Goal: Information Seeking & Learning: Learn about a topic

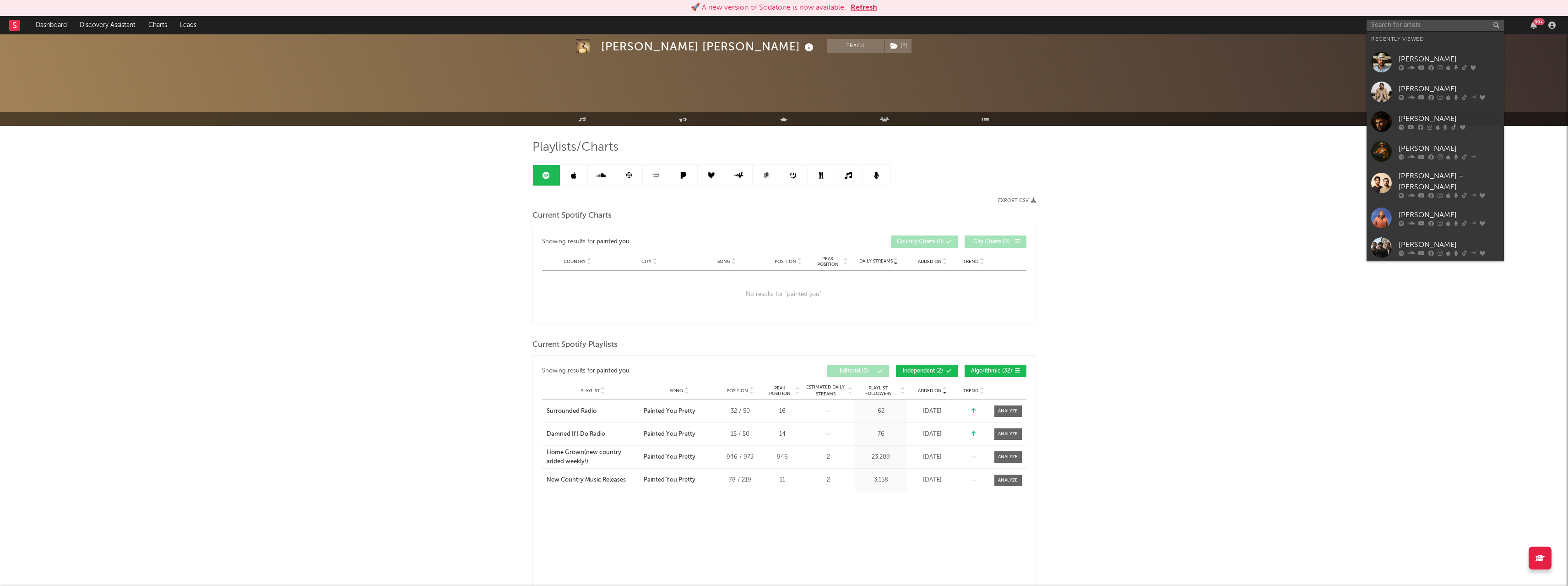
click at [1406, 21] on input "text" at bounding box center [1435, 25] width 138 height 12
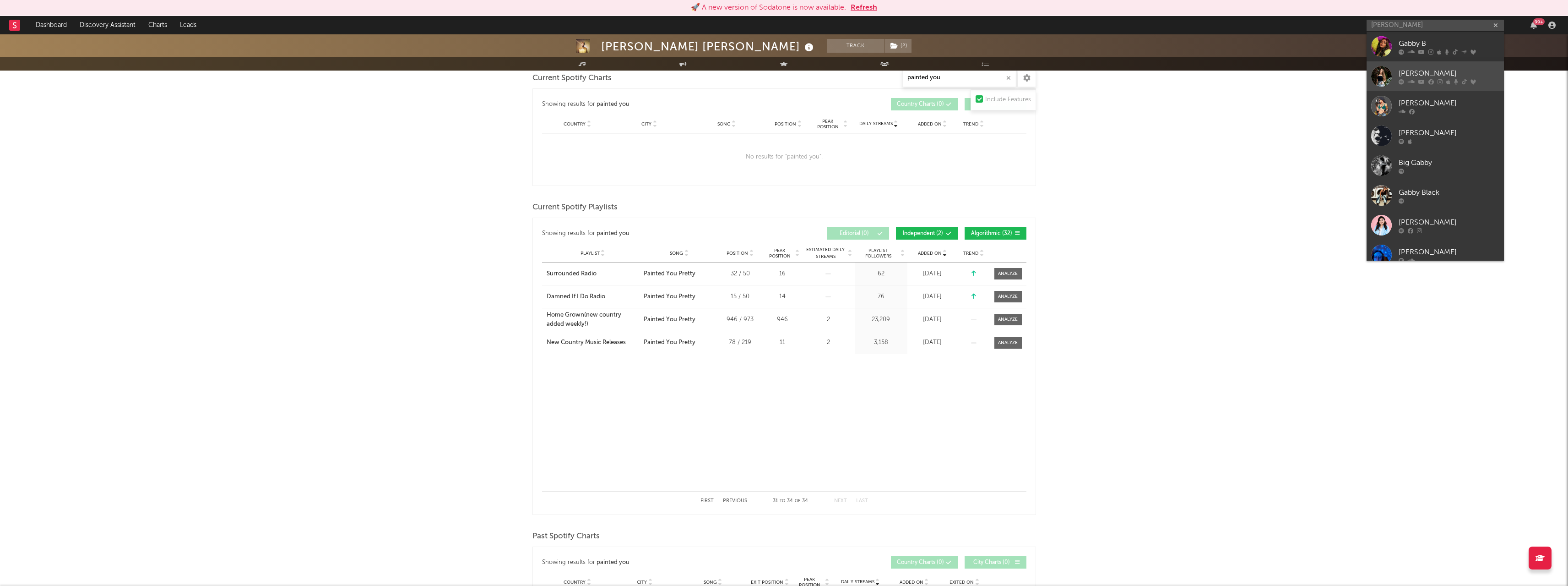
type input "[PERSON_NAME]"
click at [1413, 76] on div "[PERSON_NAME]" at bounding box center [1449, 73] width 101 height 11
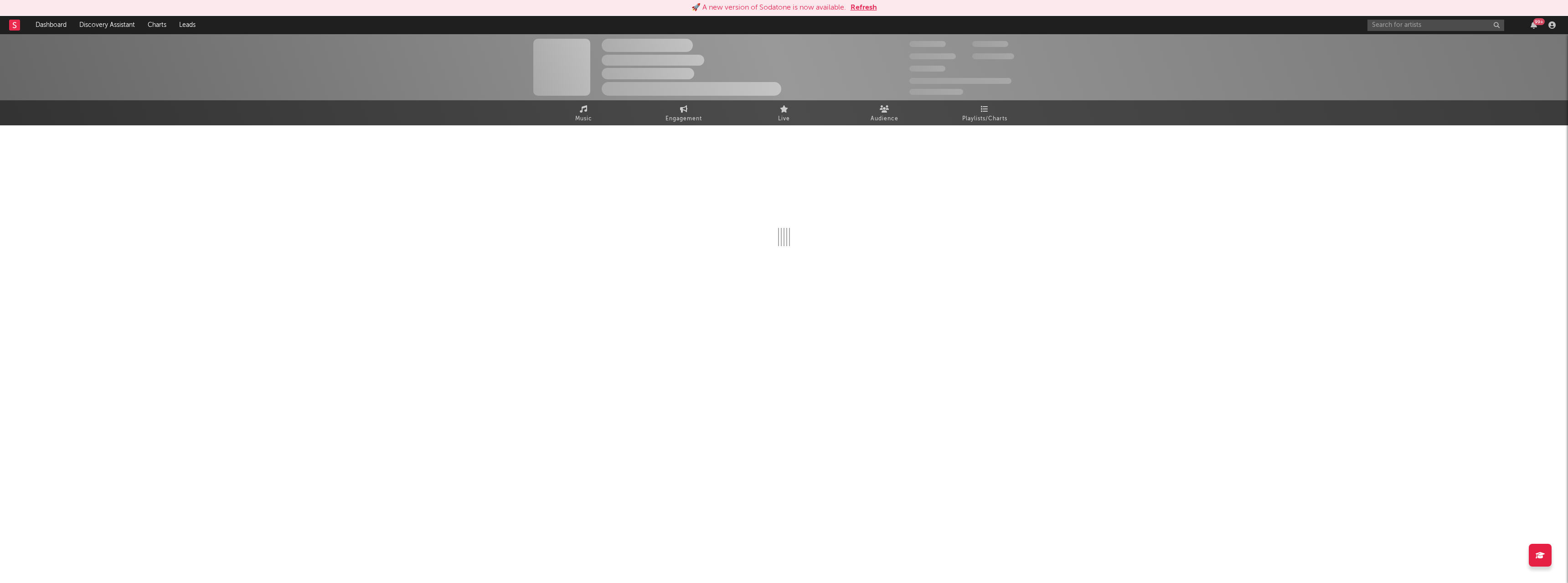
select select "6m"
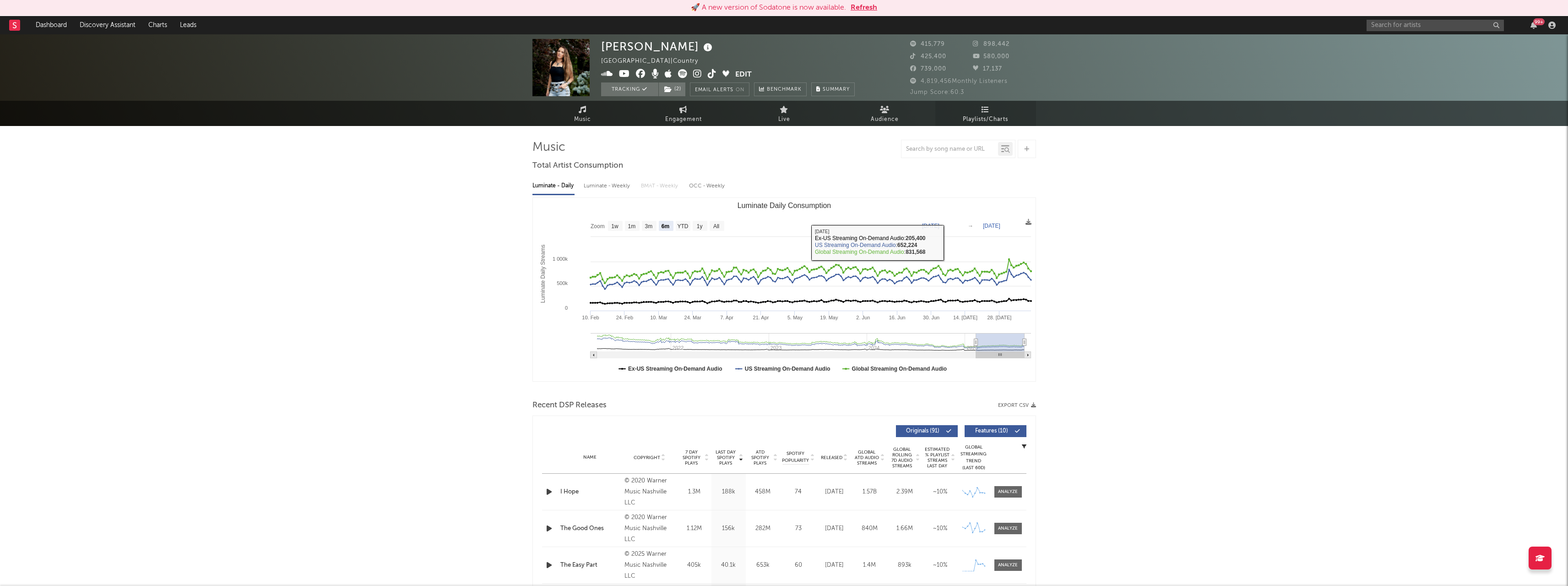
click at [999, 119] on span "Playlists/Charts" at bounding box center [985, 119] width 45 height 11
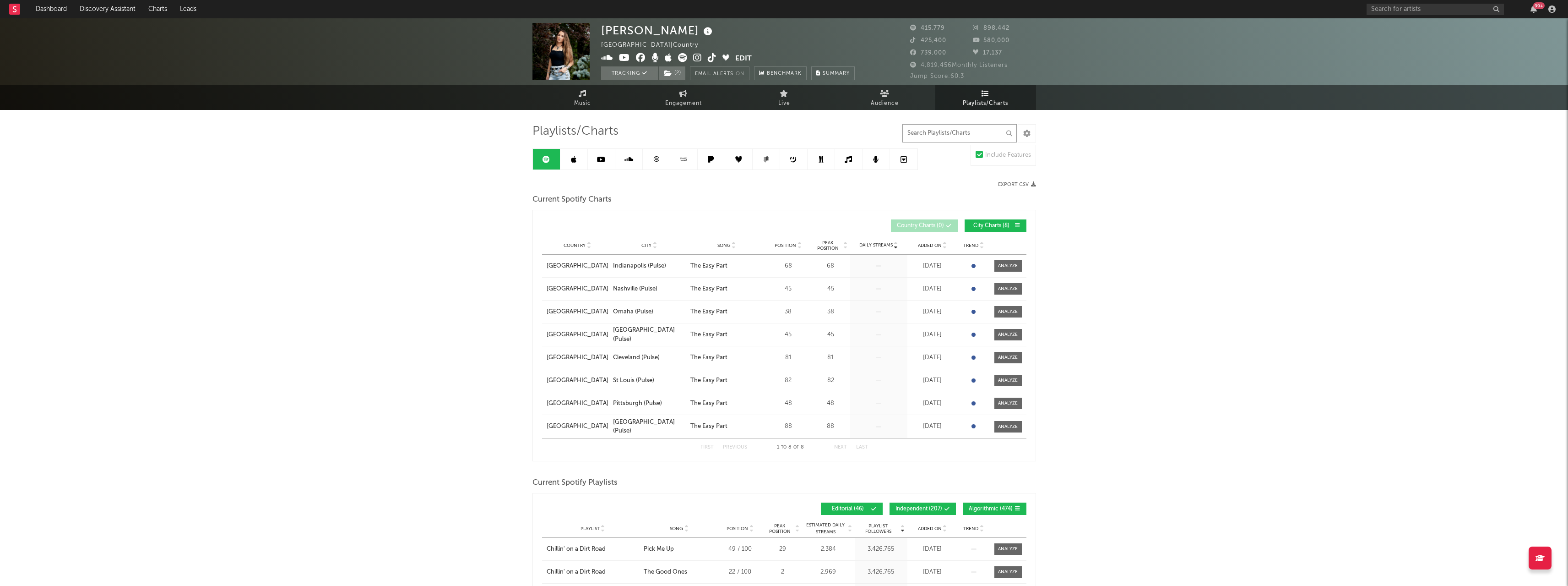
click at [977, 131] on input "text" at bounding box center [959, 133] width 114 height 18
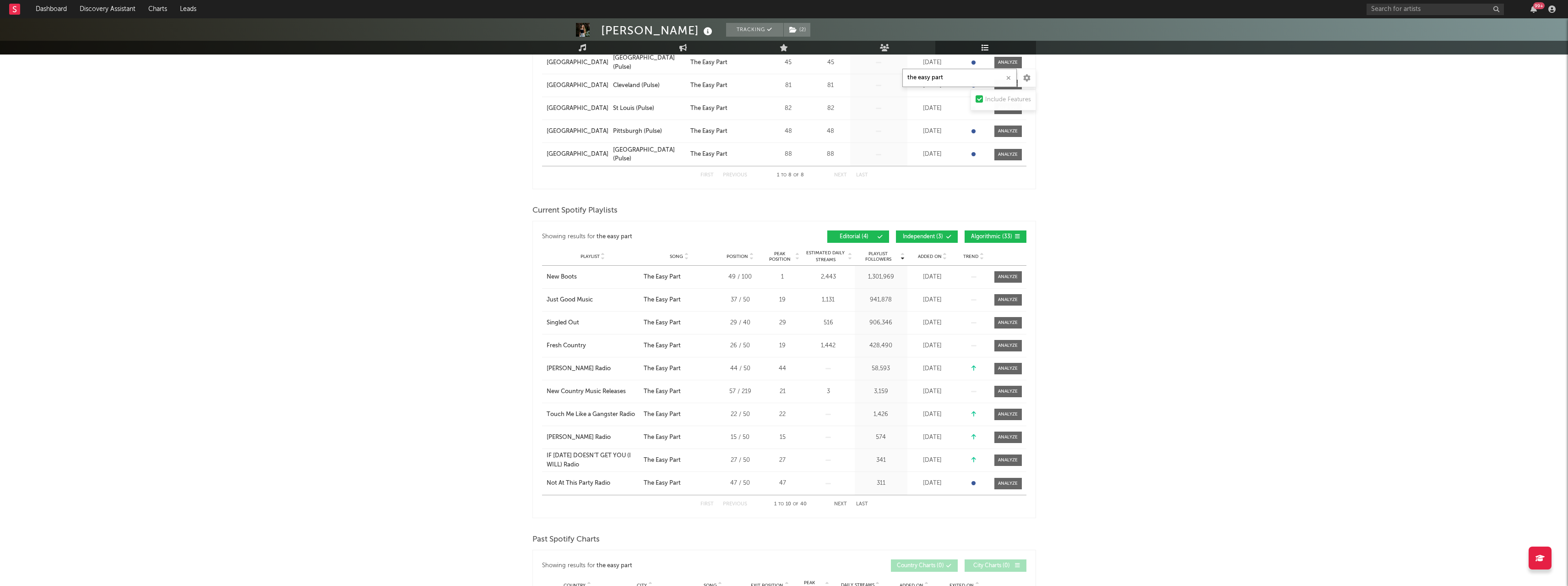
scroll to position [275, 0]
type input "the easy part"
click at [1001, 273] on div at bounding box center [1007, 274] width 20 height 7
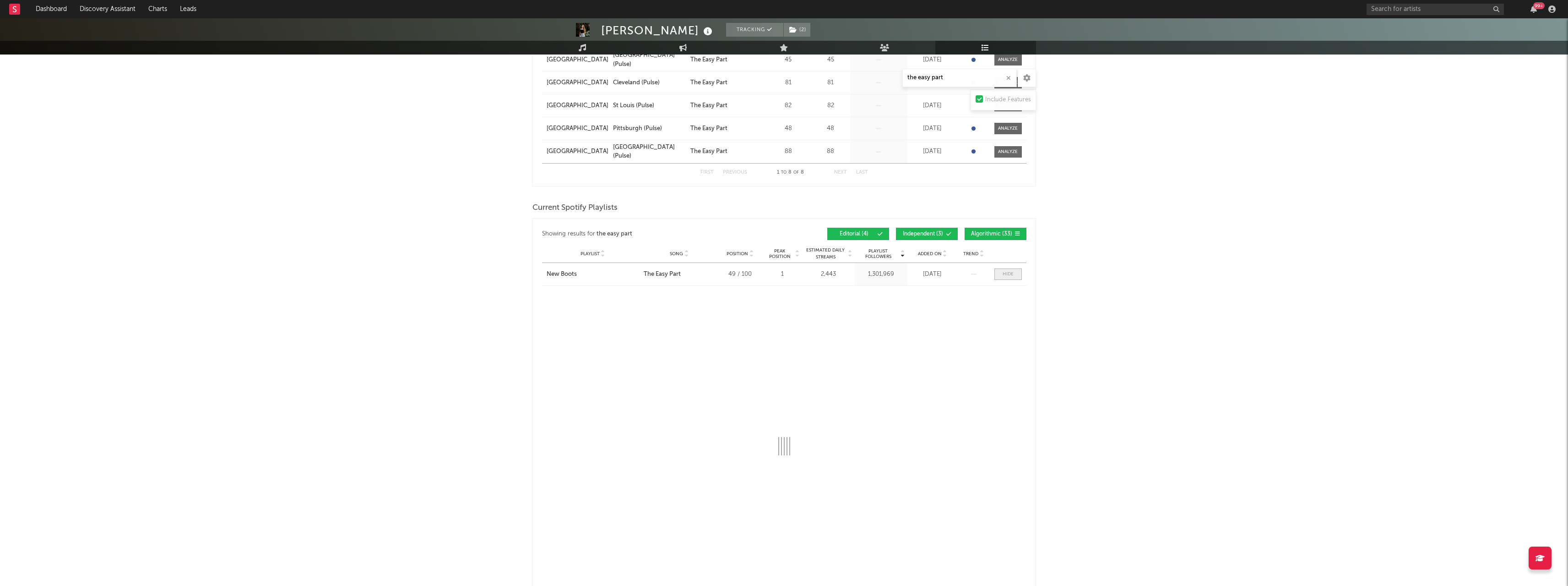
select select "1w"
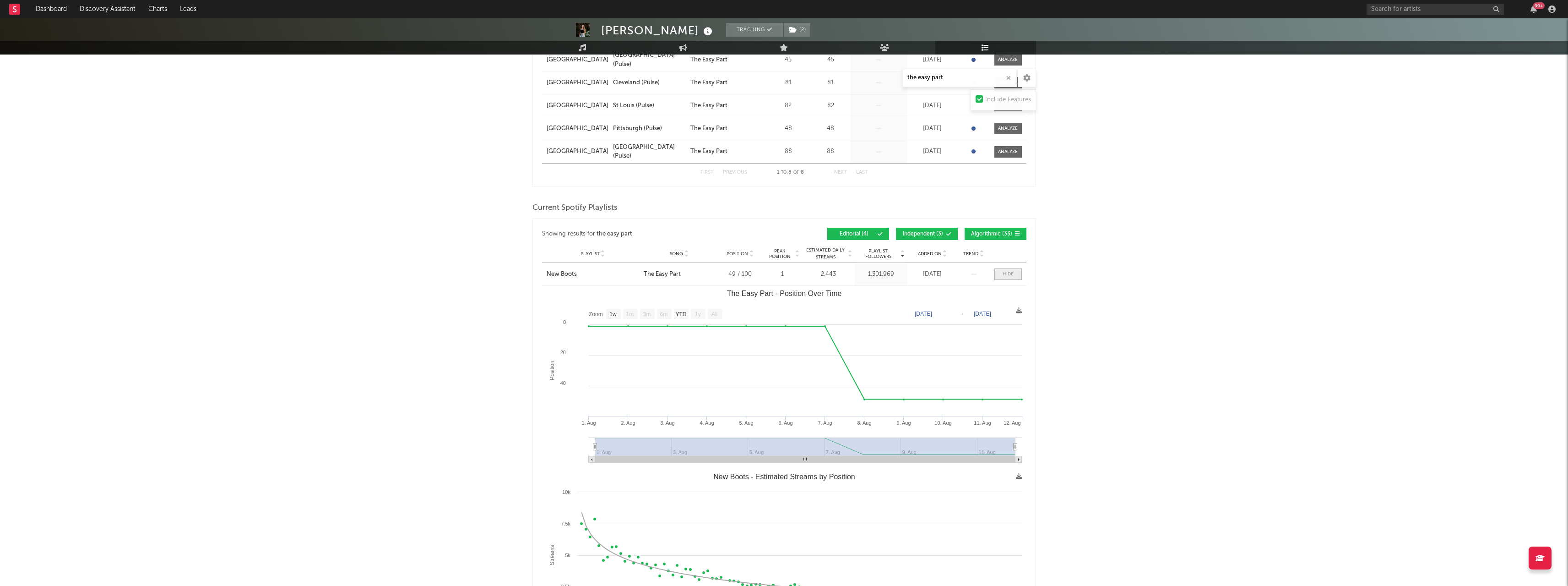
click at [1001, 273] on span at bounding box center [1007, 274] width 28 height 12
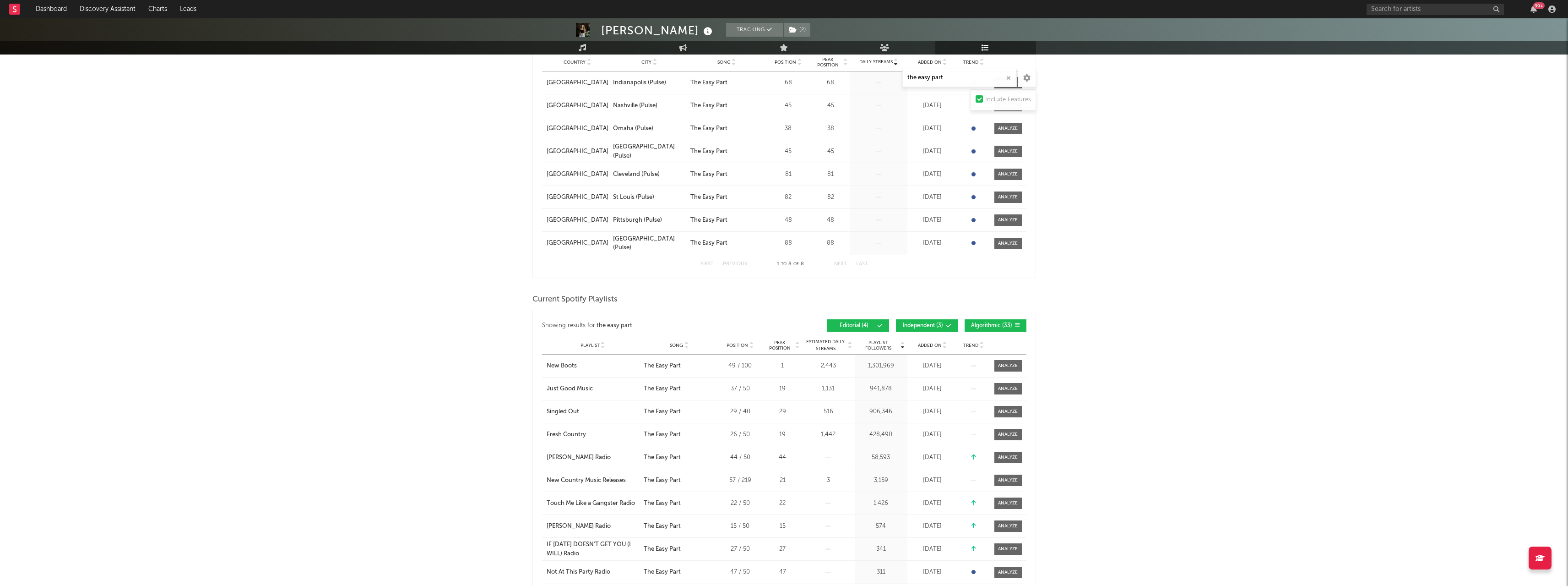
scroll to position [0, 0]
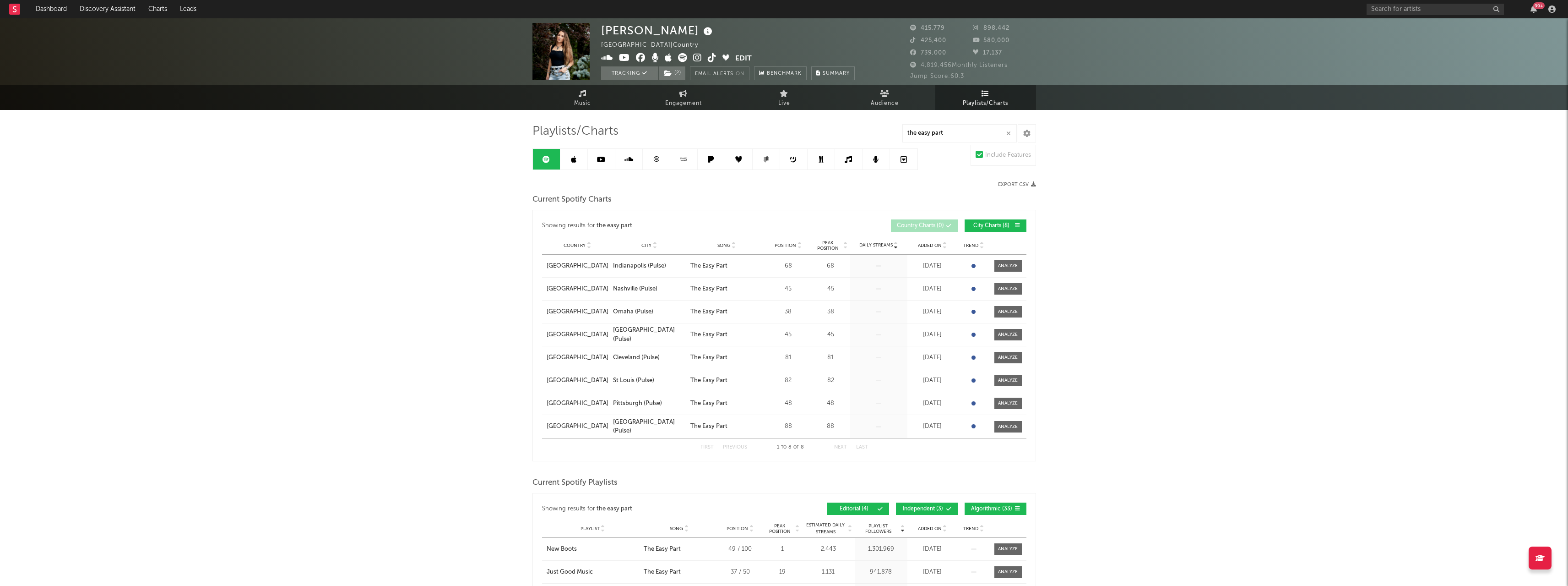
click at [571, 161] on icon at bounding box center [573, 160] width 6 height 7
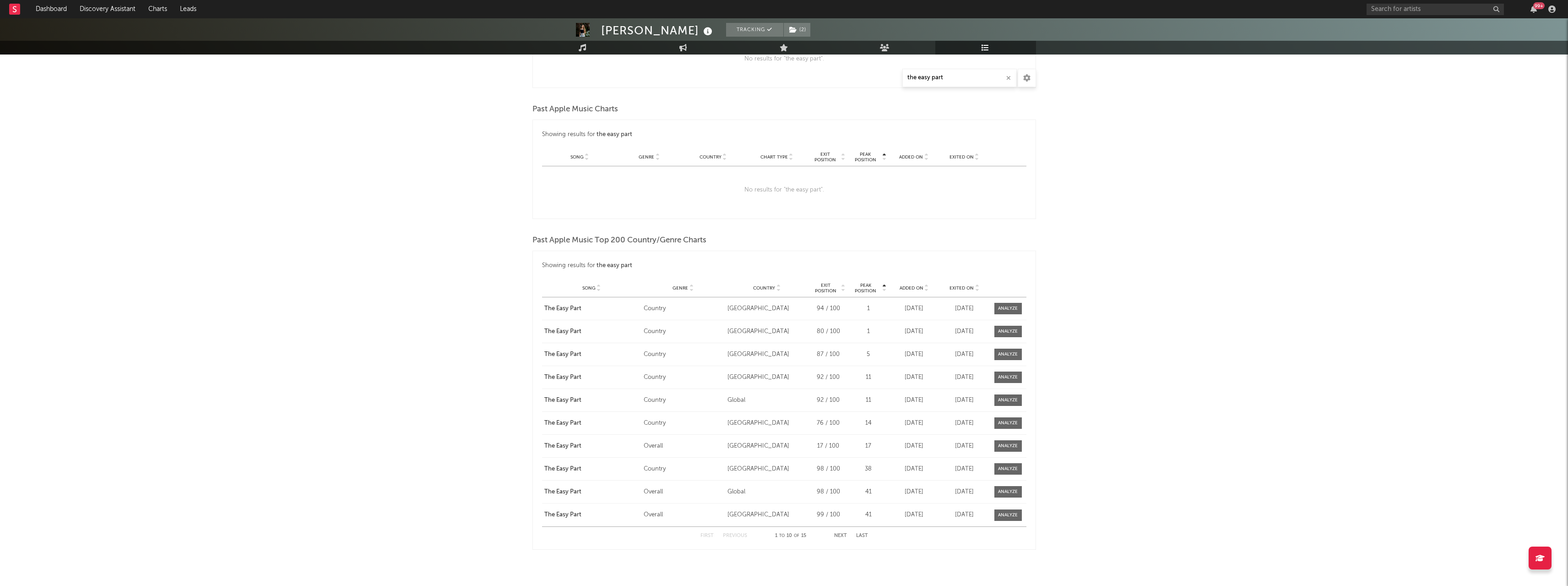
scroll to position [639, 0]
